Goal: Task Accomplishment & Management: Manage account settings

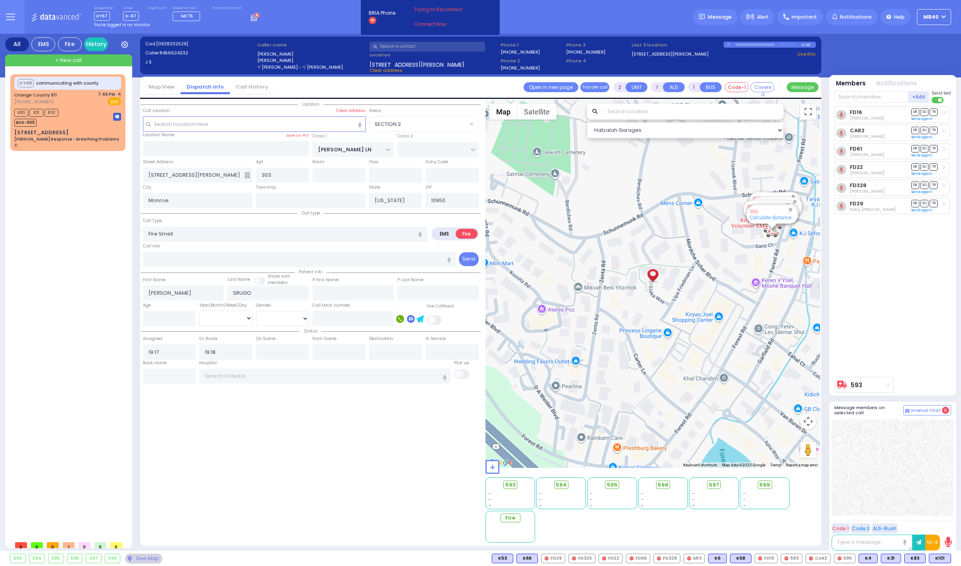
select select "SECTION 2"
select select
click at [255, 19] on rect at bounding box center [255, 19] width 1 height 1
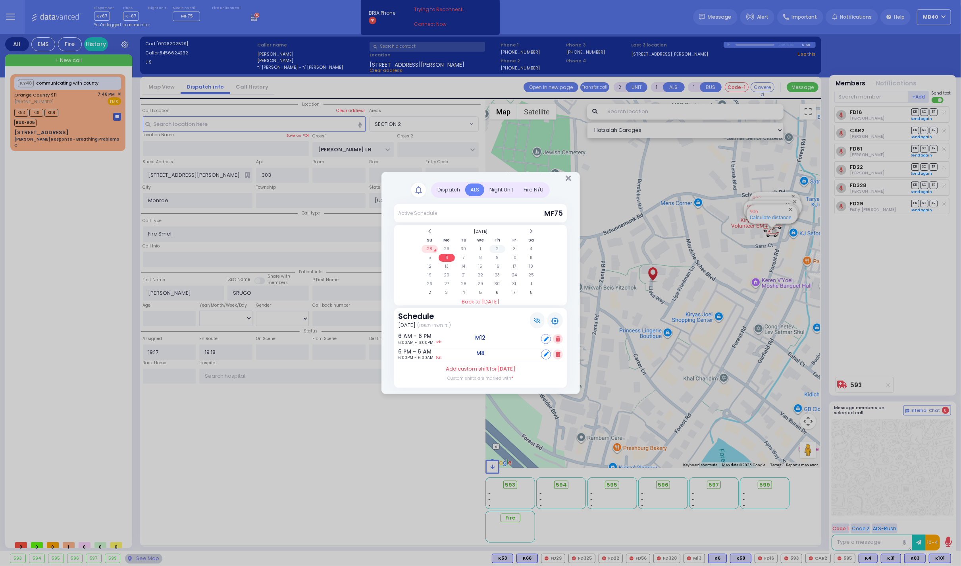
click at [499, 247] on td "2" at bounding box center [497, 249] width 16 height 8
click at [568, 178] on icon "Close" at bounding box center [568, 178] width 5 height 8
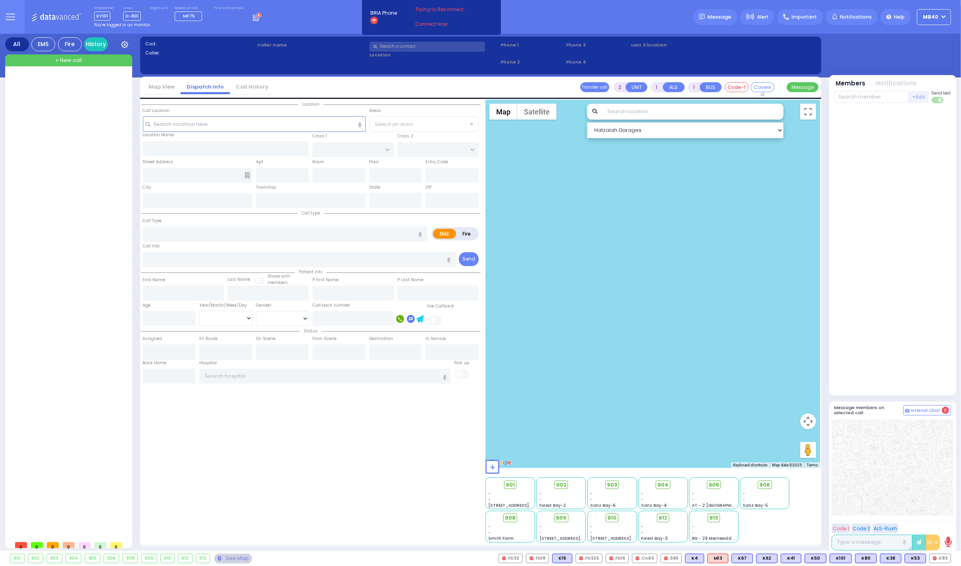
click at [253, 18] on icon at bounding box center [257, 16] width 9 height 9
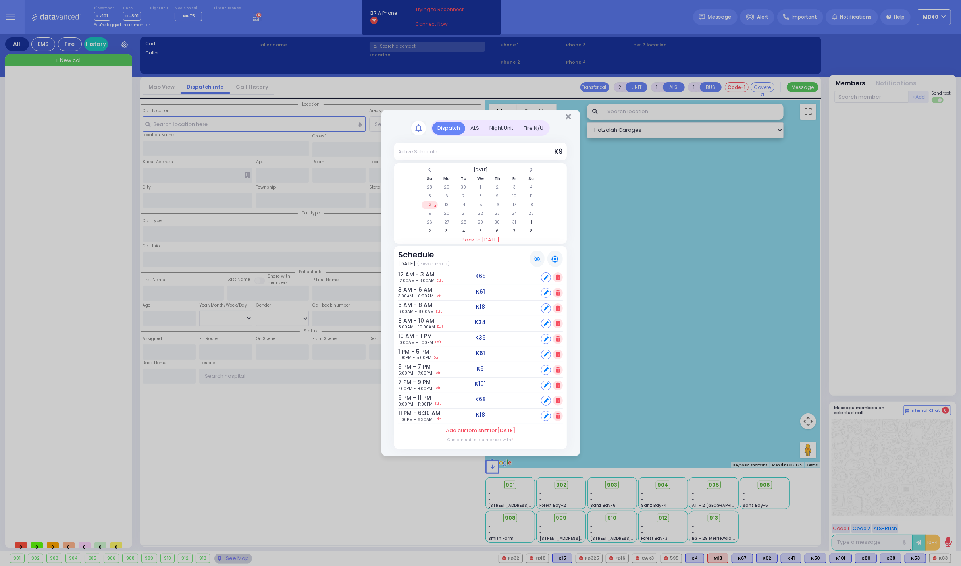
click at [475, 122] on div "ALS" at bounding box center [474, 128] width 19 height 13
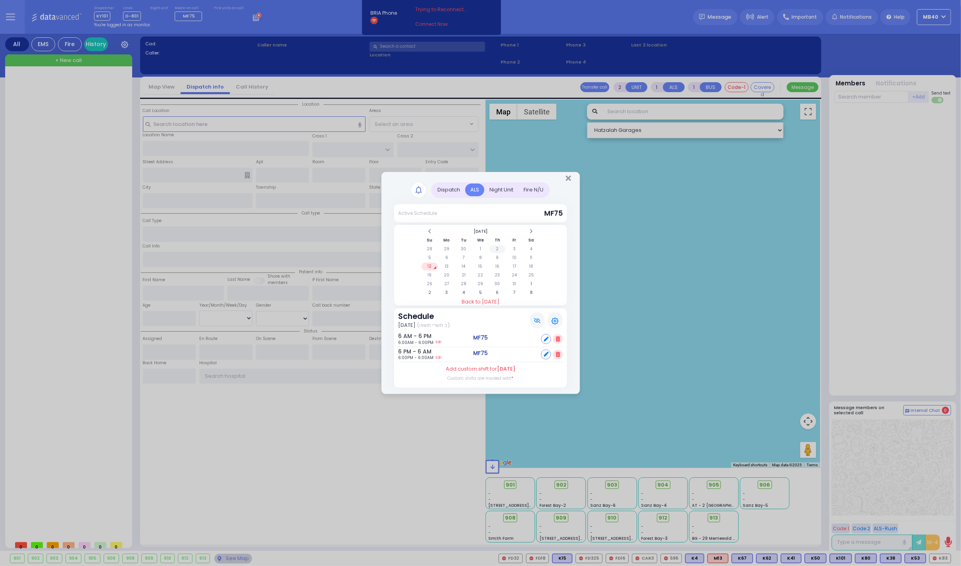
click at [497, 245] on td "2" at bounding box center [497, 249] width 16 height 8
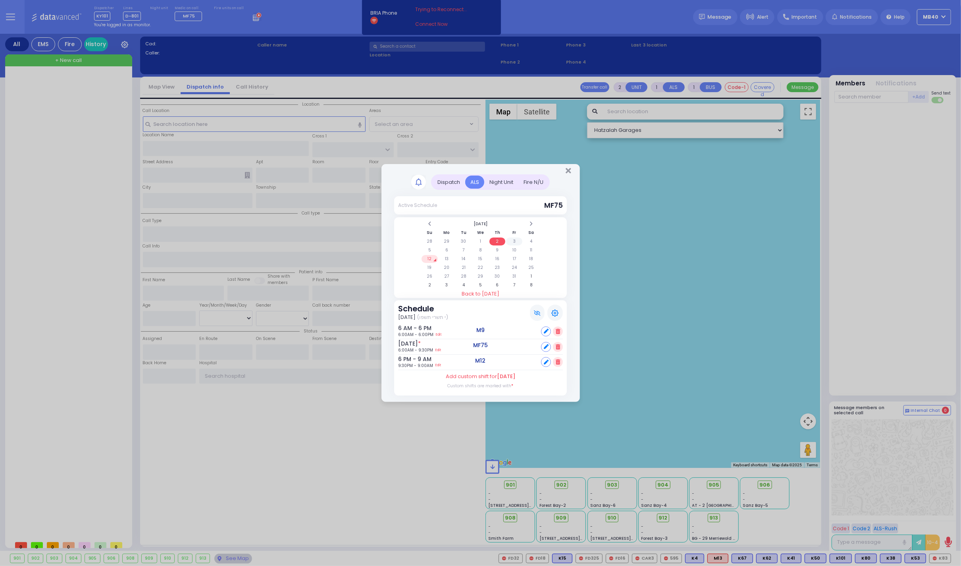
click at [514, 237] on td "3" at bounding box center [514, 241] width 16 height 8
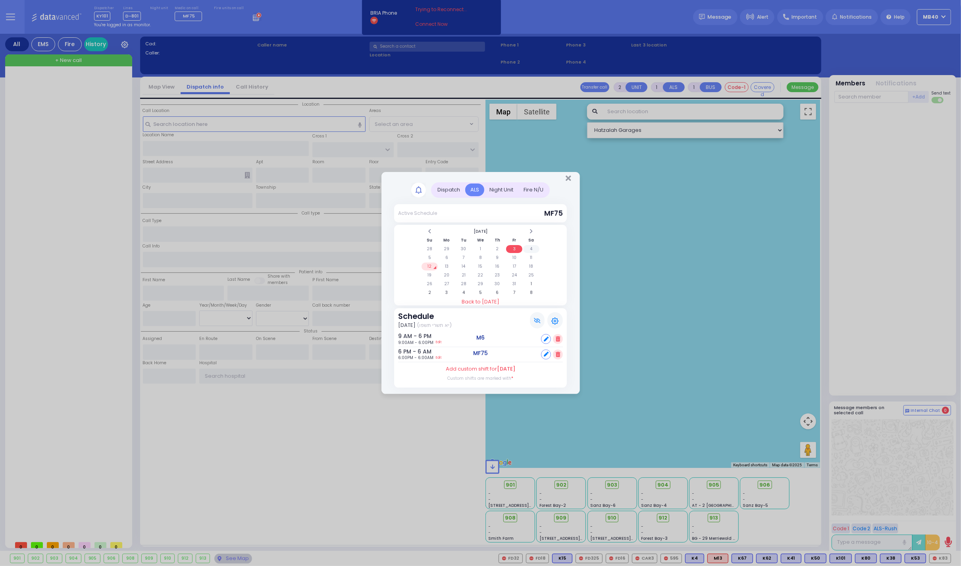
click at [532, 247] on td "4" at bounding box center [531, 249] width 16 height 8
click at [427, 255] on td "5" at bounding box center [430, 258] width 16 height 8
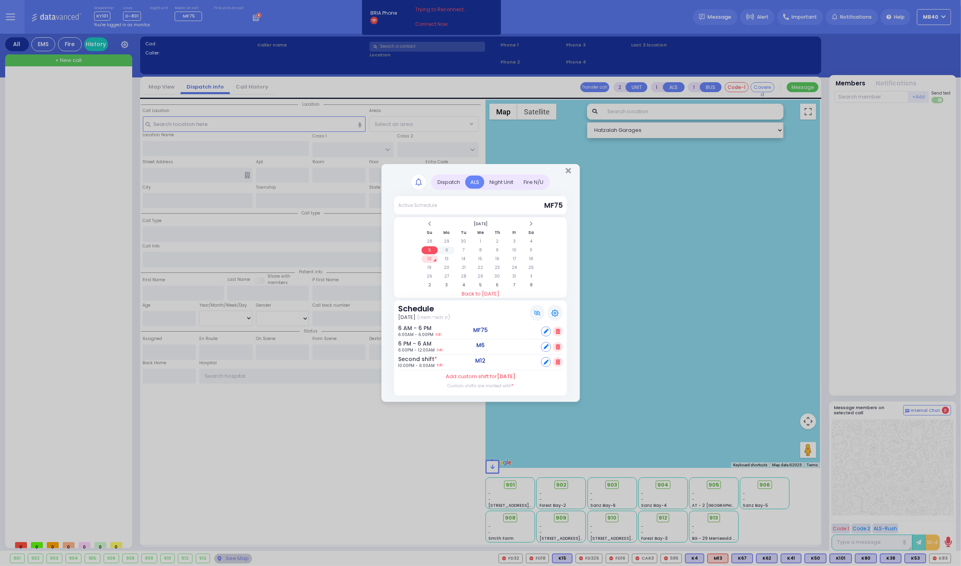
click at [447, 248] on td "6" at bounding box center [447, 250] width 16 height 8
click at [499, 237] on td "2" at bounding box center [497, 241] width 16 height 8
click at [515, 238] on td "3" at bounding box center [514, 241] width 16 height 8
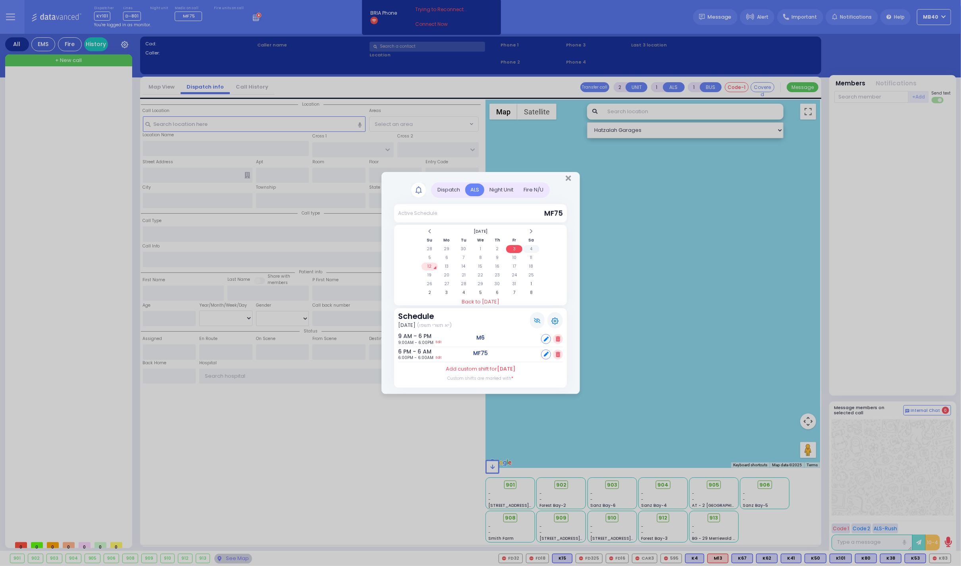
click at [530, 245] on td "4" at bounding box center [531, 249] width 16 height 8
click at [514, 245] on td "3" at bounding box center [514, 249] width 16 height 8
click at [441, 340] on link "Edit" at bounding box center [439, 342] width 6 height 6
type input "09:00"
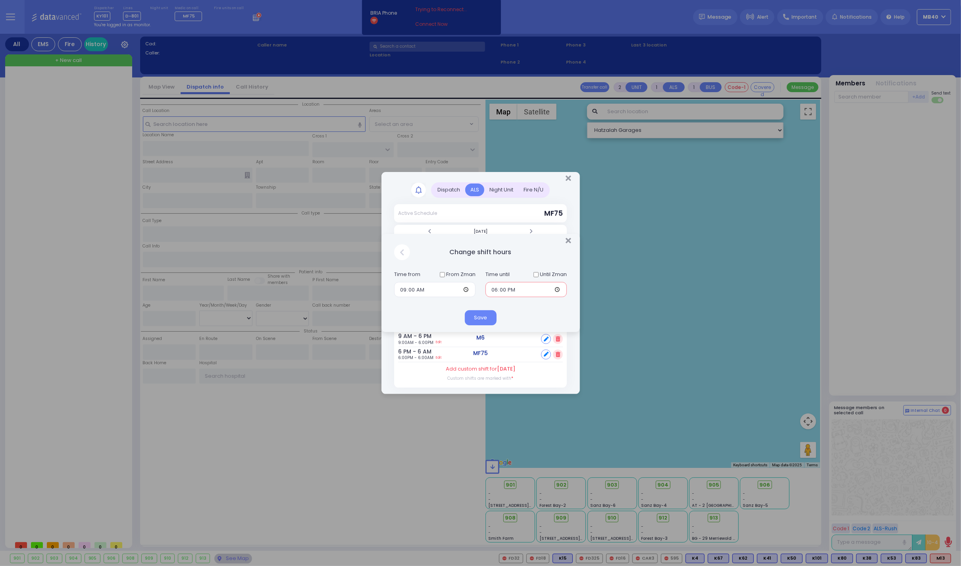
click at [494, 288] on input "18:00" at bounding box center [525, 289] width 81 height 15
type input "17:00"
click at [482, 315] on button "Save" at bounding box center [481, 317] width 32 height 15
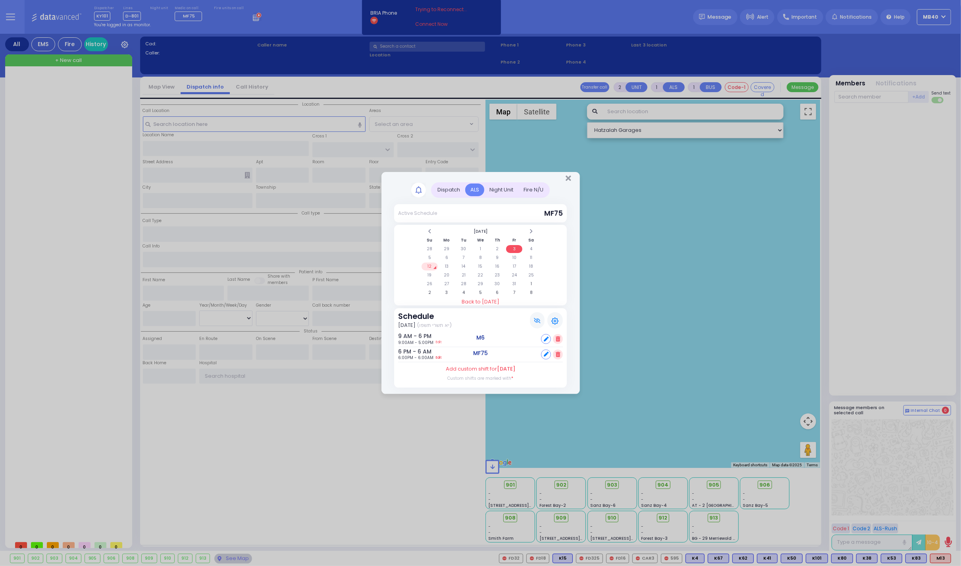
click at [441, 356] on link "Edit" at bounding box center [439, 357] width 6 height 6
type input "18:00"
type input "06:00"
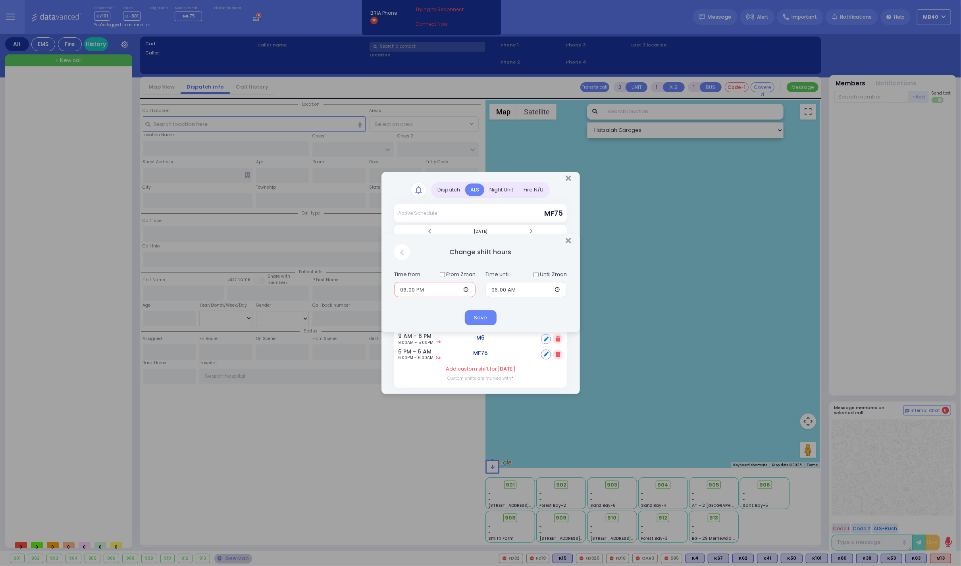
click at [402, 291] on input "18:00" at bounding box center [434, 289] width 81 height 15
type input "17:00"
click at [486, 313] on button "Save" at bounding box center [481, 317] width 32 height 15
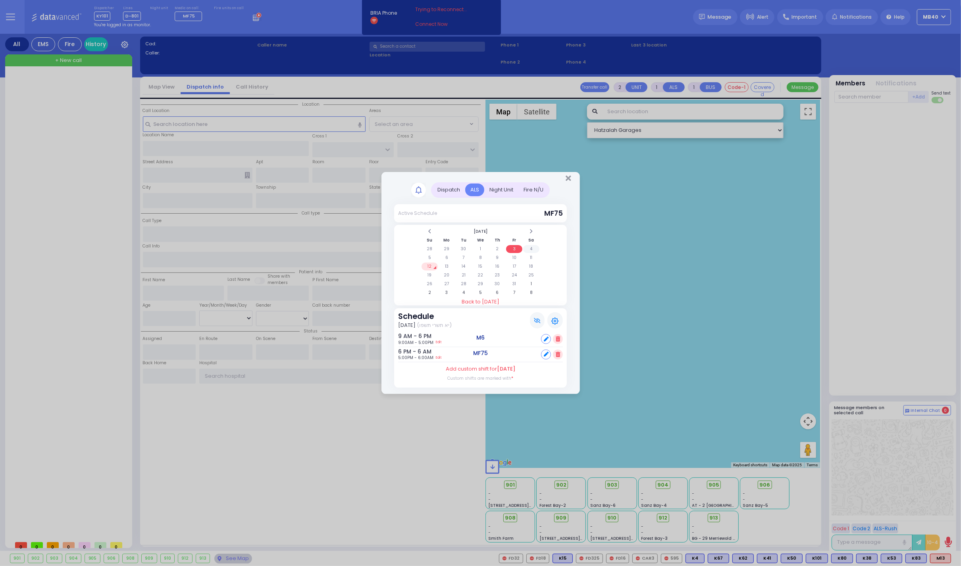
click at [530, 245] on td "4" at bounding box center [531, 249] width 16 height 8
click at [428, 254] on td "5" at bounding box center [430, 258] width 16 height 8
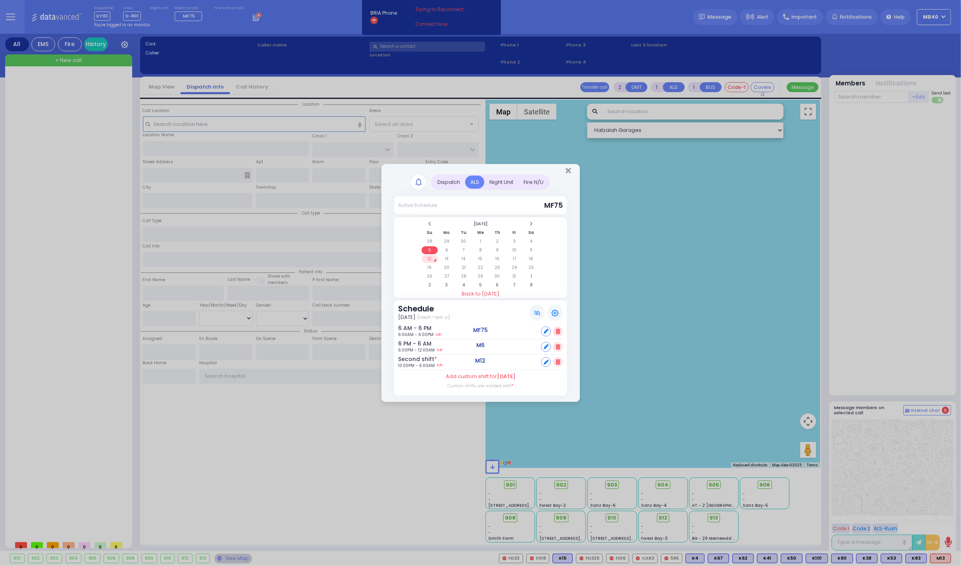
click at [428, 256] on td "12" at bounding box center [430, 259] width 16 height 8
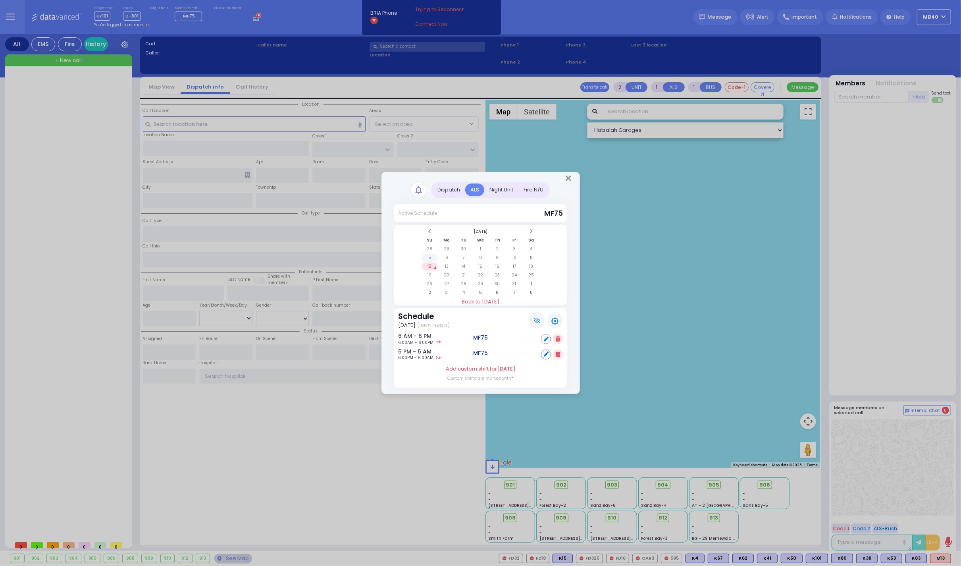
click at [429, 254] on td "5" at bounding box center [430, 258] width 16 height 8
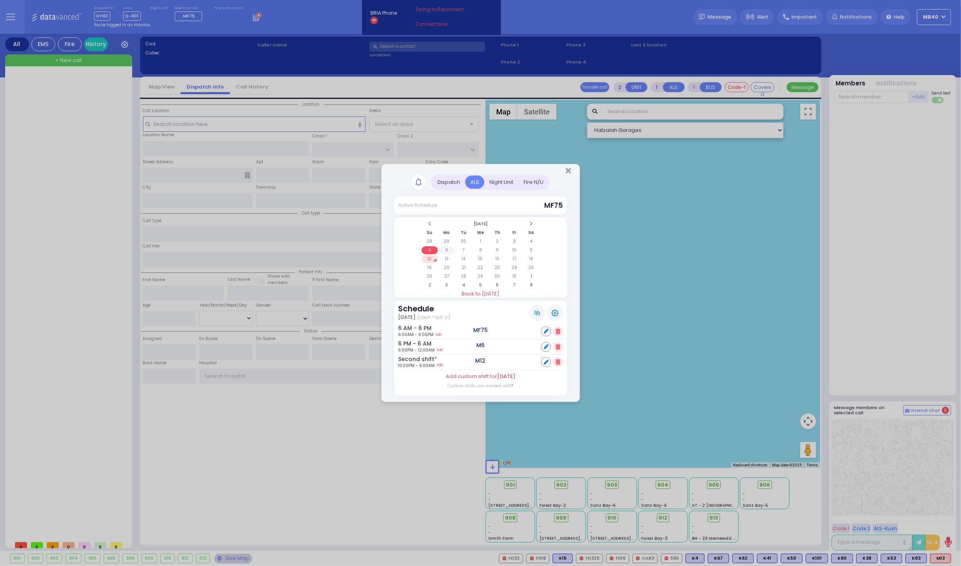
click at [448, 247] on td "6" at bounding box center [447, 250] width 16 height 8
click at [462, 246] on td "7" at bounding box center [464, 250] width 16 height 8
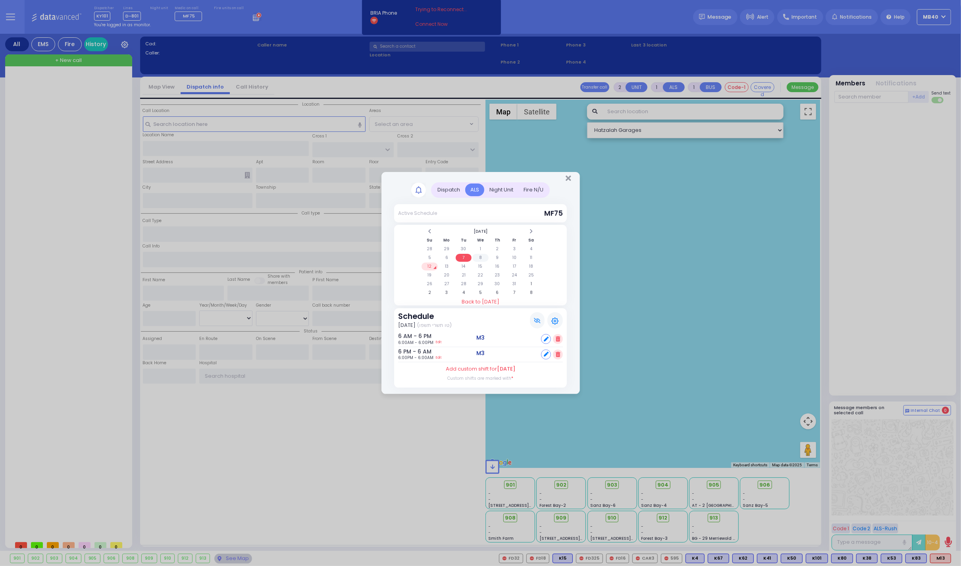
click at [480, 255] on td "8" at bounding box center [480, 258] width 16 height 8
click at [499, 255] on td "9" at bounding box center [497, 258] width 16 height 8
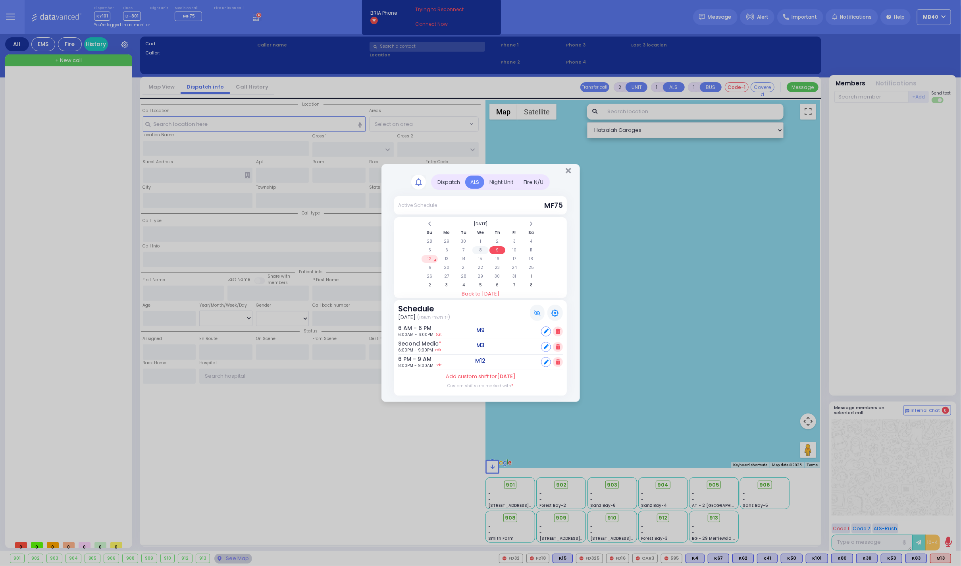
click at [481, 248] on td "8" at bounding box center [480, 250] width 16 height 8
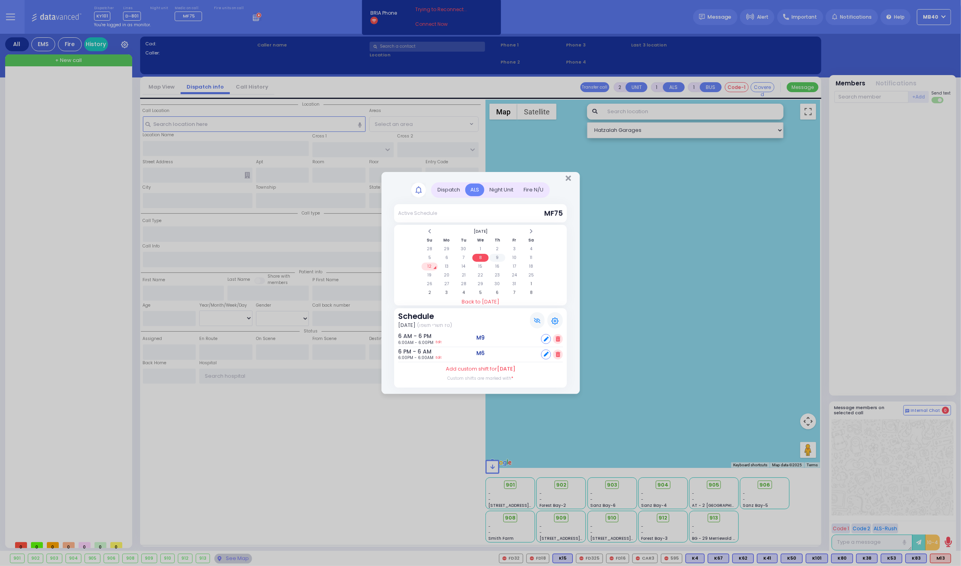
click at [499, 254] on td "9" at bounding box center [497, 258] width 16 height 8
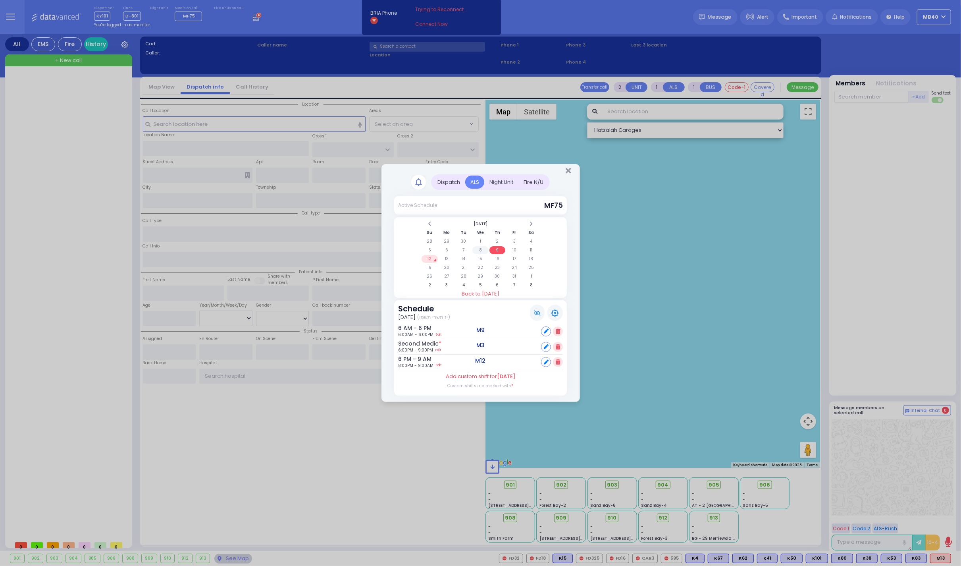
click at [480, 246] on td "8" at bounding box center [480, 250] width 16 height 8
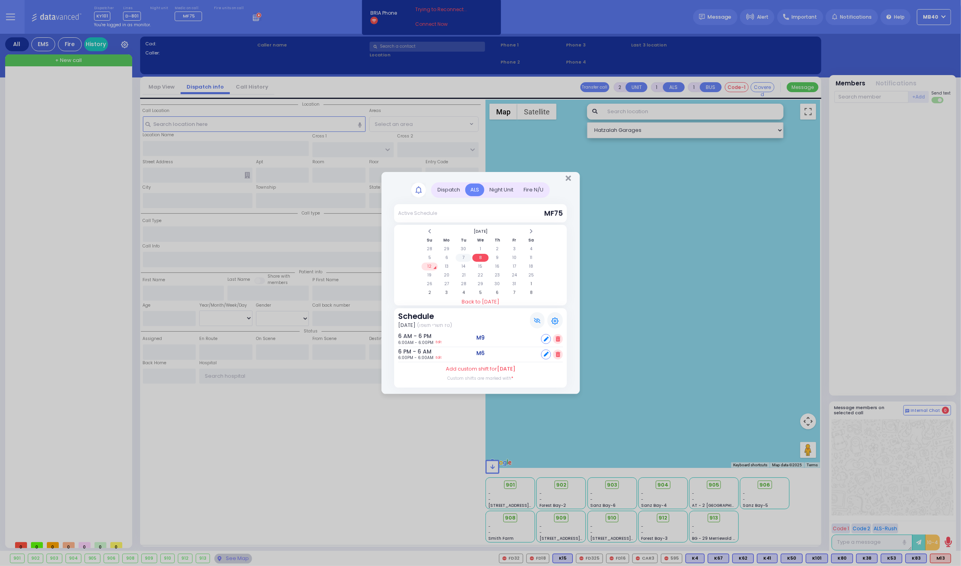
click at [460, 256] on td "7" at bounding box center [464, 258] width 16 height 8
click at [445, 255] on td "6" at bounding box center [447, 258] width 16 height 8
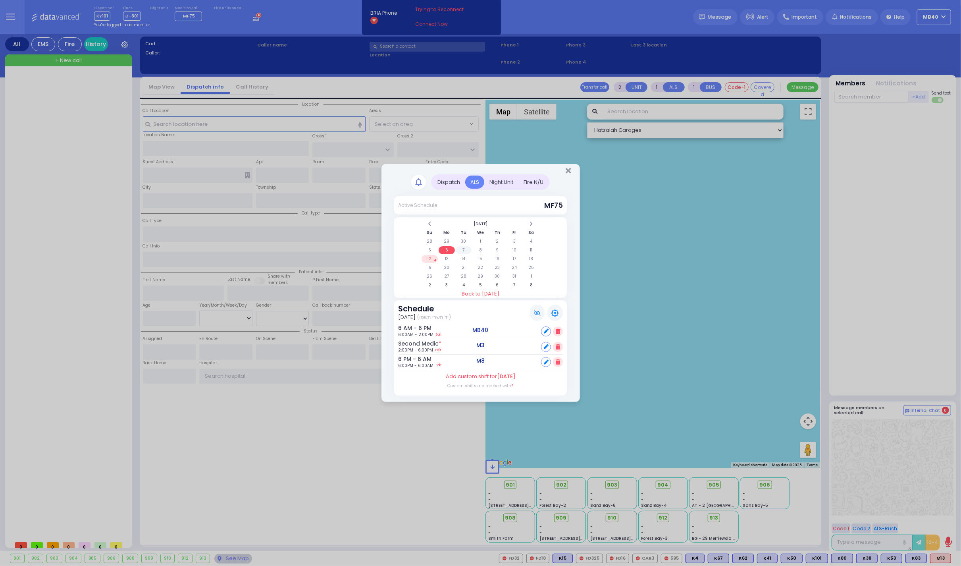
click at [463, 246] on td "7" at bounding box center [464, 250] width 16 height 8
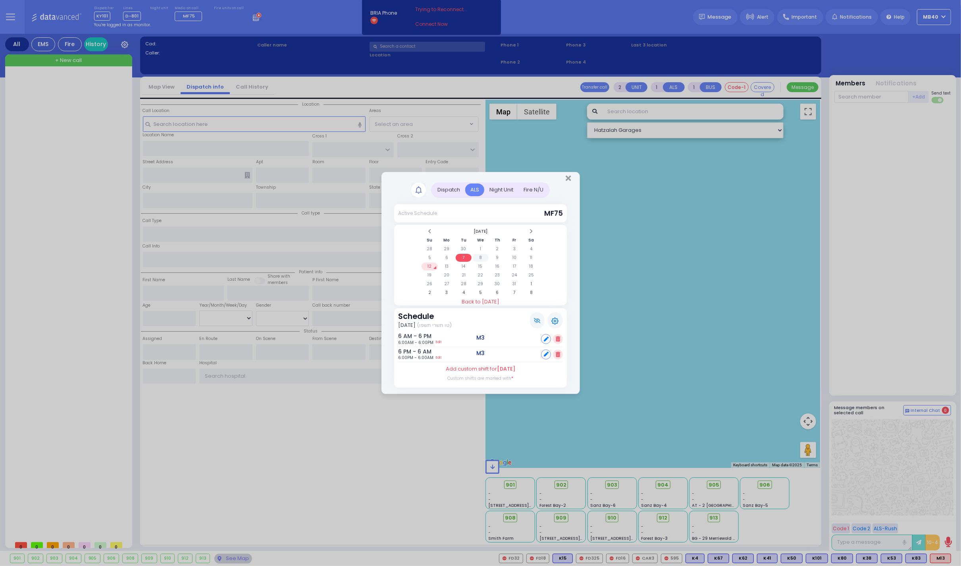
click at [480, 257] on td "8" at bounding box center [480, 258] width 16 height 8
click at [498, 254] on td "9" at bounding box center [497, 258] width 16 height 8
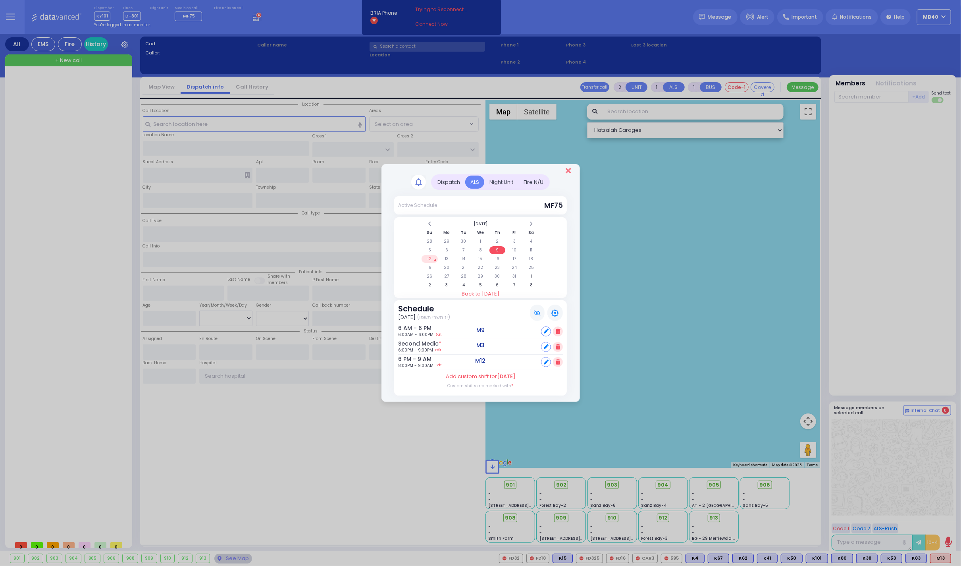
click at [568, 170] on icon "Close" at bounding box center [568, 171] width 5 height 8
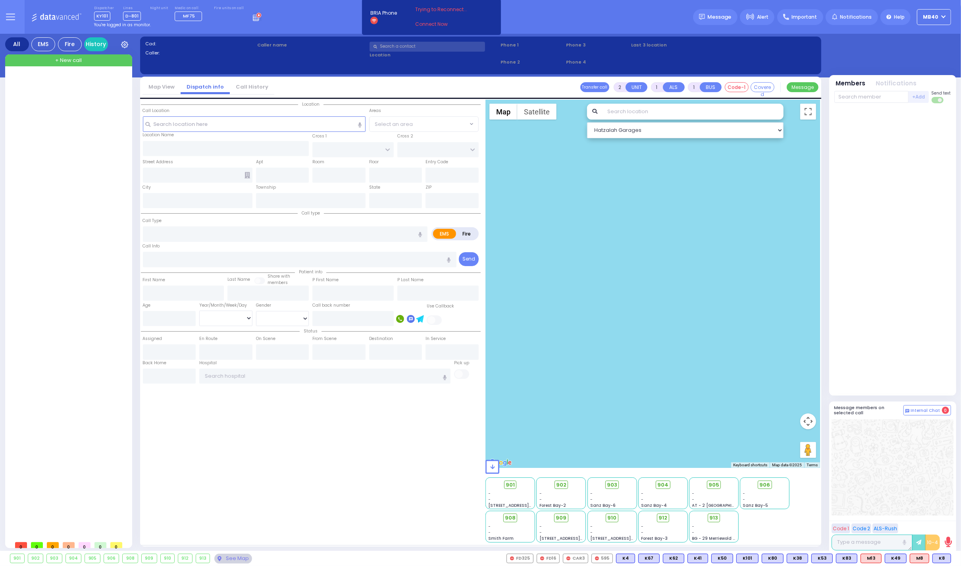
select select
radio input "true"
type input "ELYA"
type input "GOLDSTEIN"
select select
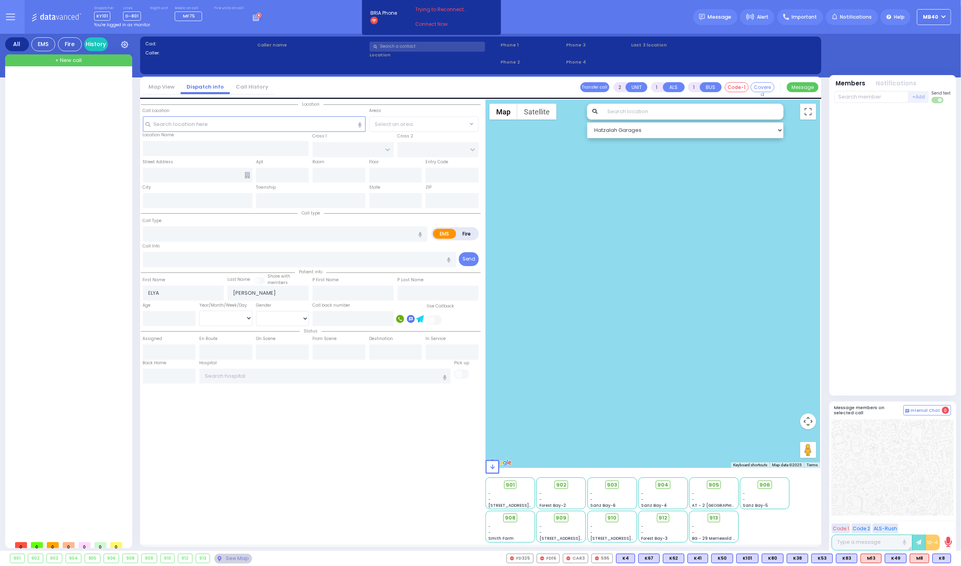
type input "18:52"
select select "Hatzalah Garages"
